Goal: Navigation & Orientation: Find specific page/section

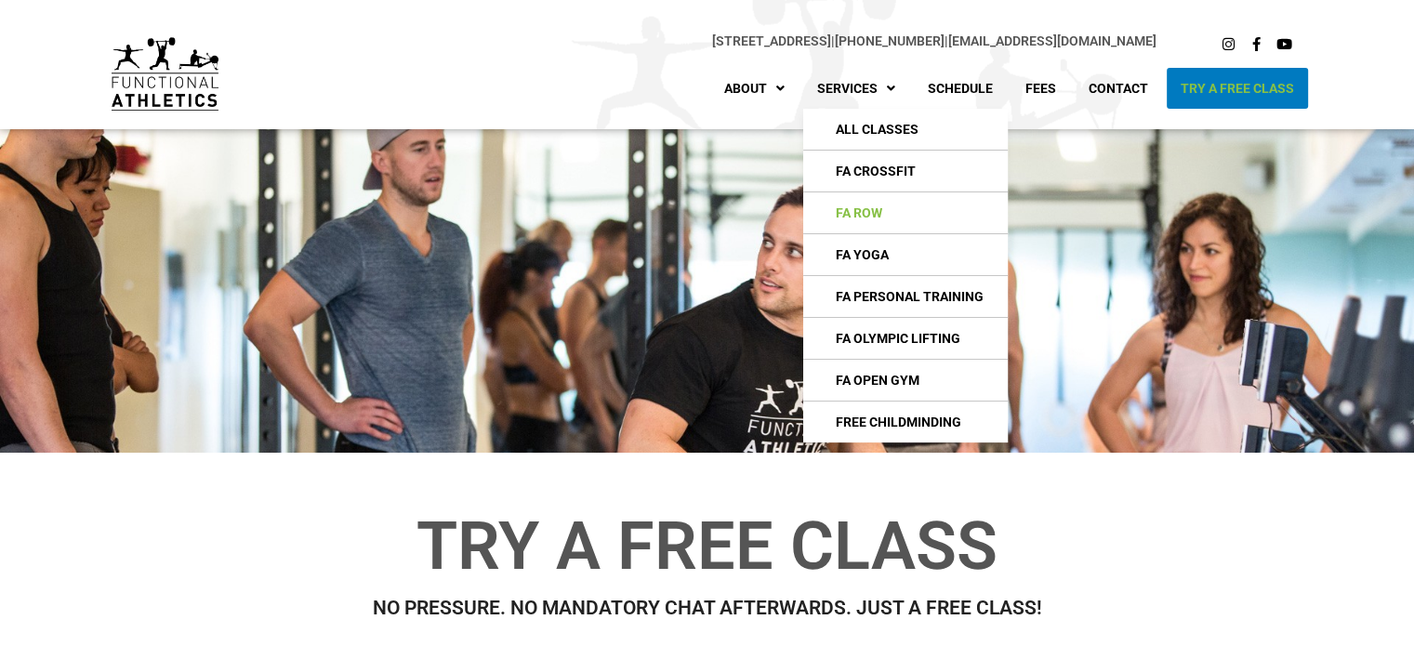
click at [863, 207] on link "FA Row" at bounding box center [905, 212] width 205 height 41
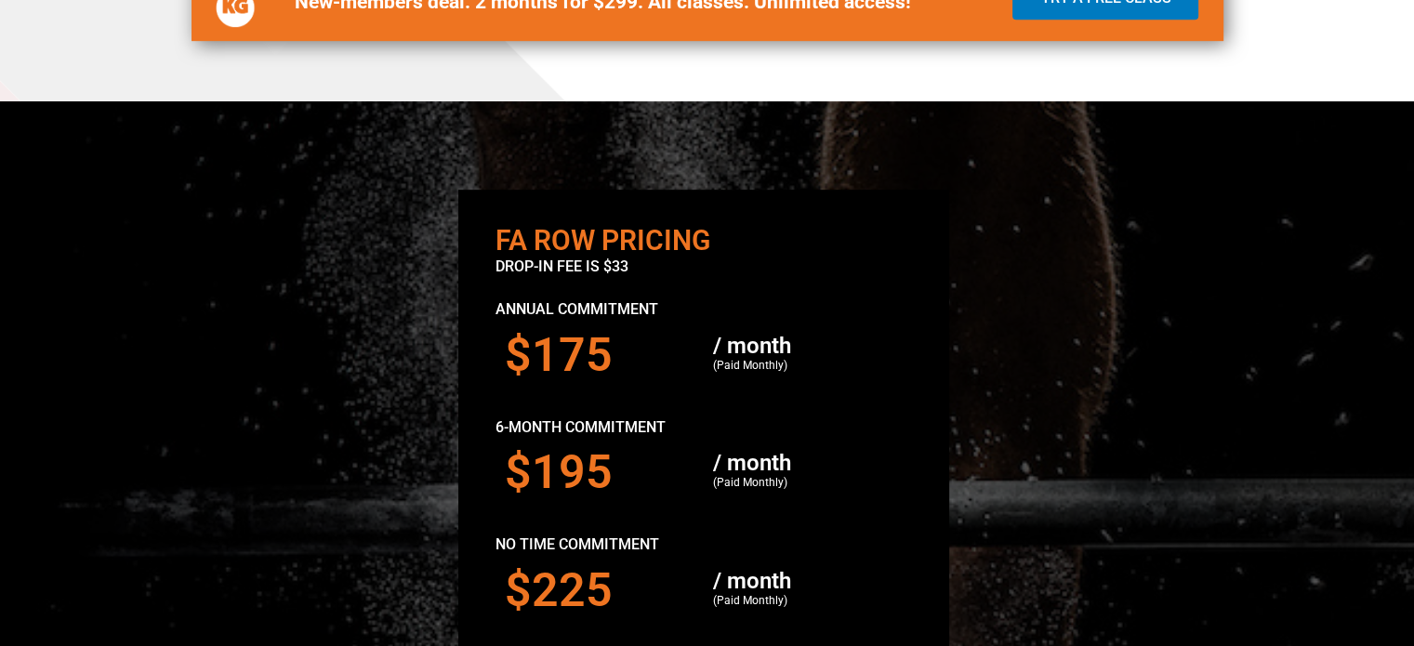
scroll to position [891, 0]
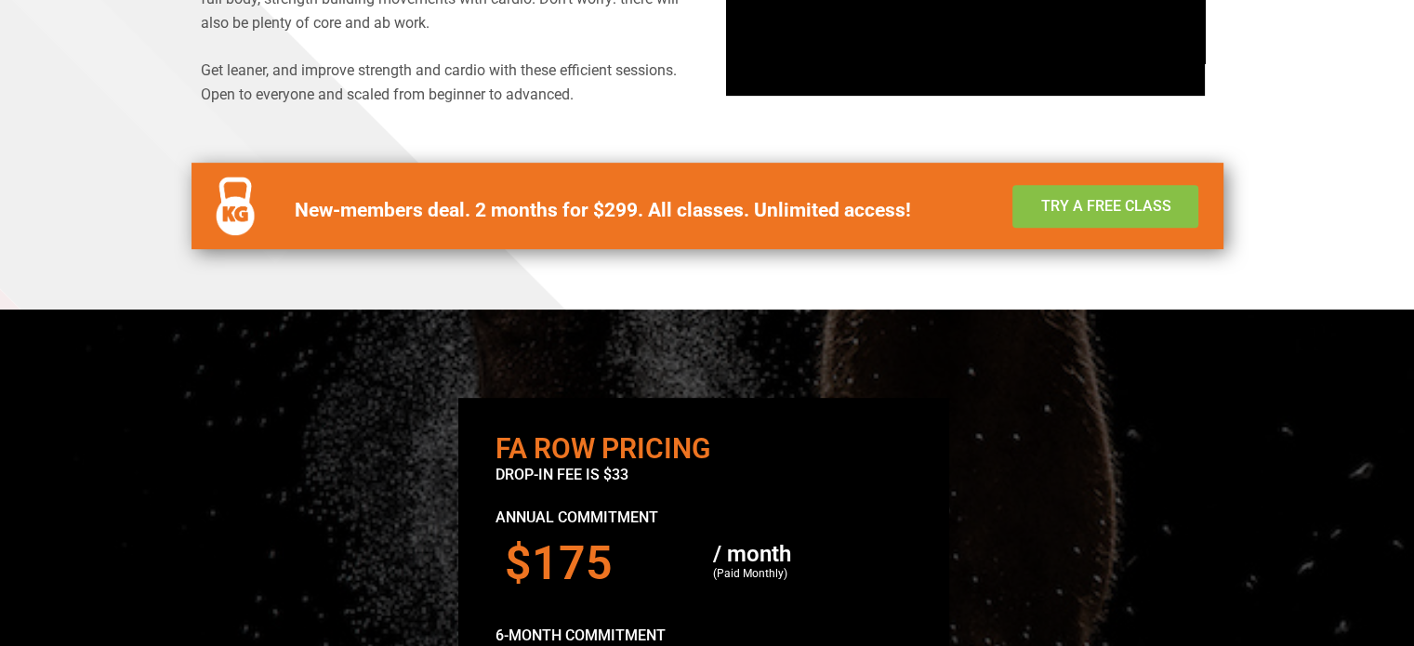
click at [1064, 199] on span "Try a Free Class" at bounding box center [1105, 206] width 130 height 15
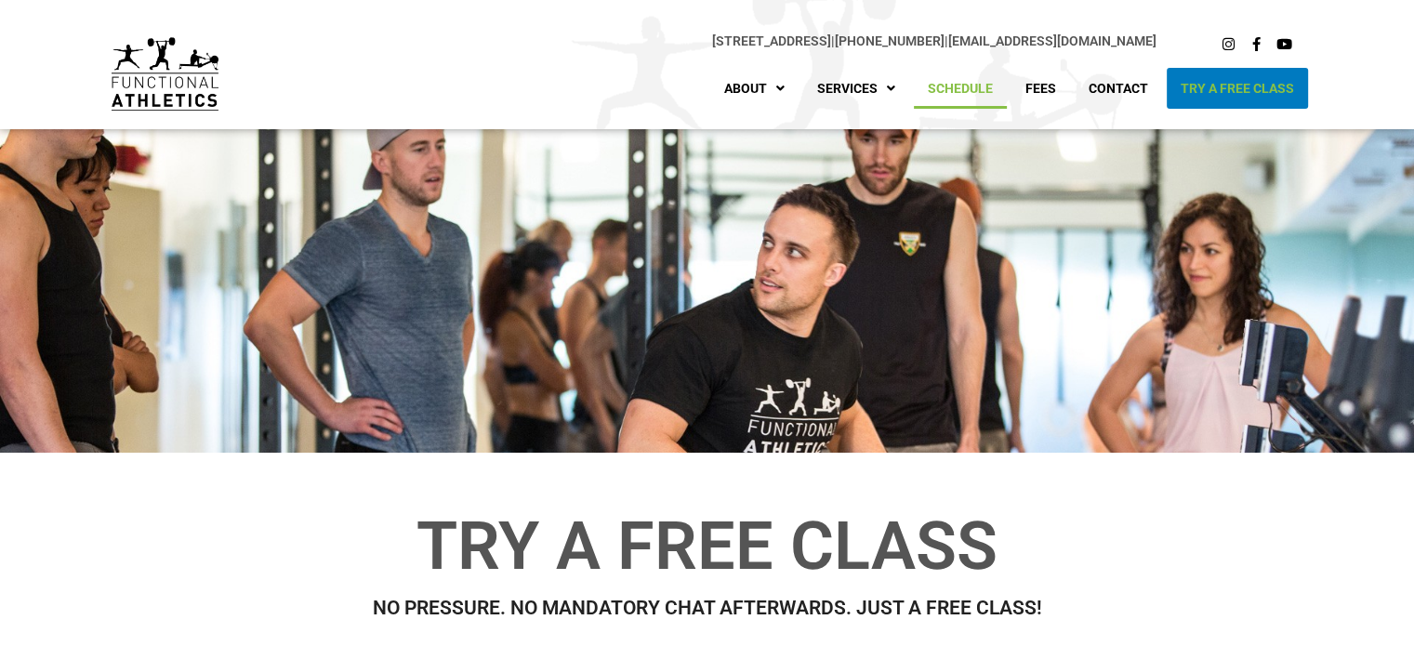
click at [960, 85] on link "Schedule" at bounding box center [960, 88] width 93 height 41
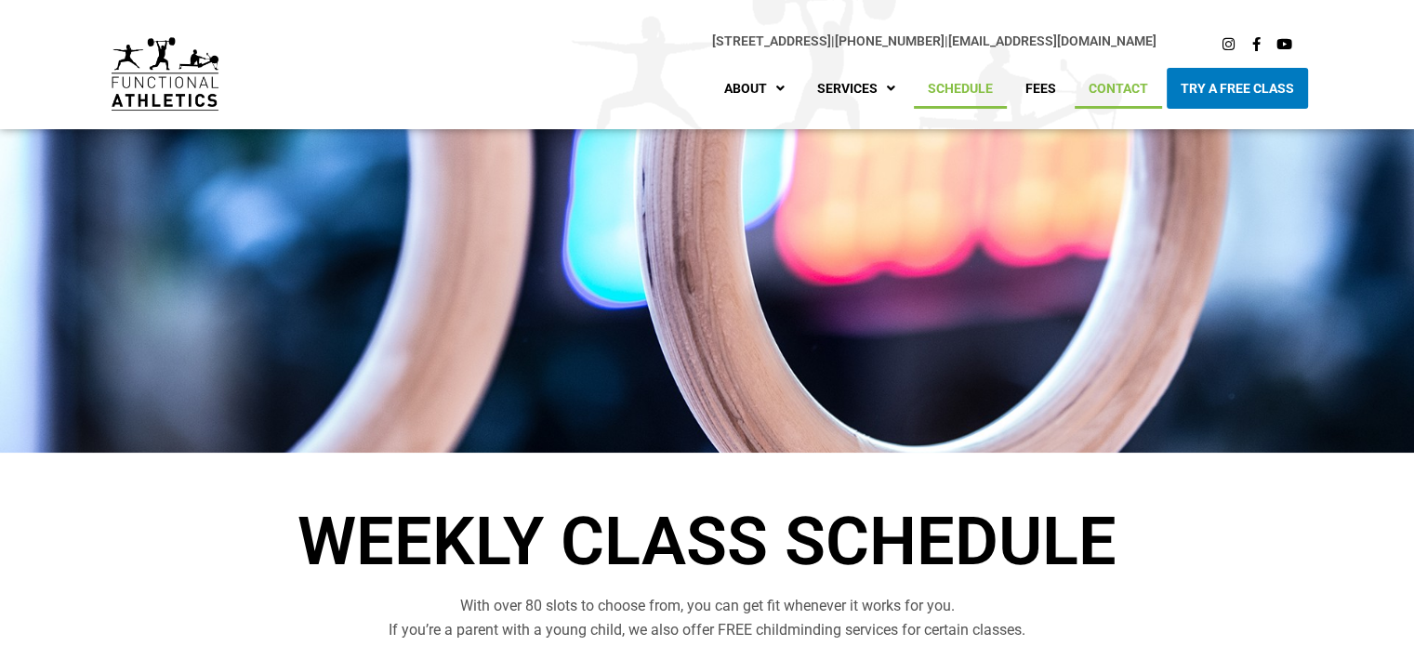
click at [1117, 74] on link "Contact" at bounding box center [1118, 88] width 87 height 41
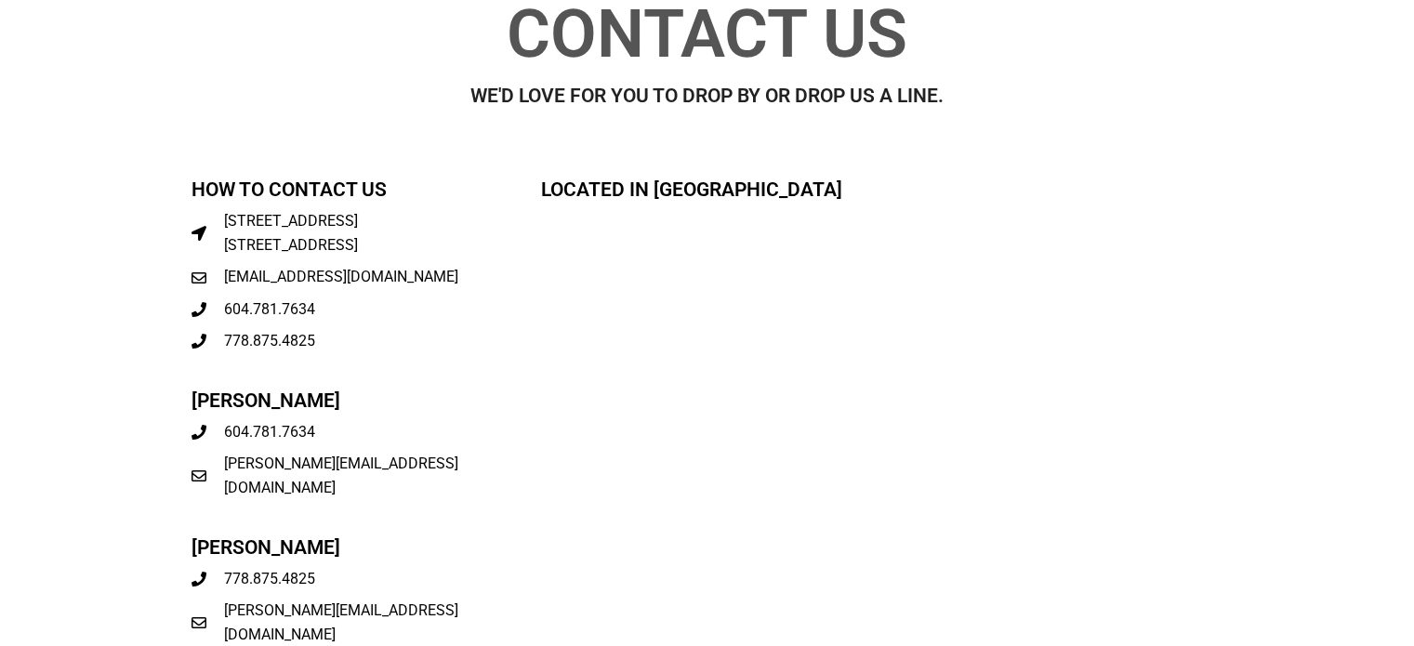
scroll to position [550, 0]
